Goal: Transaction & Acquisition: Purchase product/service

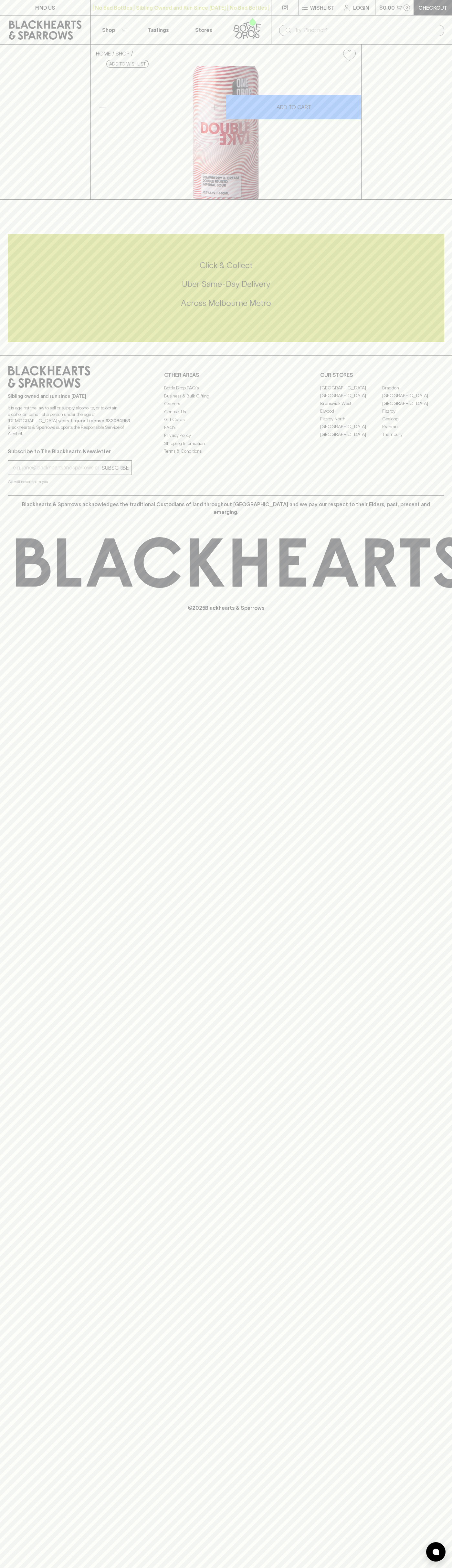
click at [241, 1] on div "| No Bad Bottles | Sibling Owned and Run Since [DATE] | No Bad Bottles | Siblin…" at bounding box center [180, 7] width 181 height 15
click at [447, 1401] on div "FIND US | No Bad Bottles | Sibling Owned and Run Since [DATE] | No Bad Bottles …" at bounding box center [226, 784] width 452 height 1568
click at [72, 1567] on html "FIND US | No Bad Bottles | Sibling Owned and Run Since [DATE] | No Bad Bottles …" at bounding box center [226, 784] width 452 height 1568
click at [23, 309] on div "Click & Collect Uber Same-Day Delivery Across [GEOGRAPHIC_DATA] Metro" at bounding box center [226, 284] width 436 height 49
